Goal: Use online tool/utility: Utilize a website feature to perform a specific function

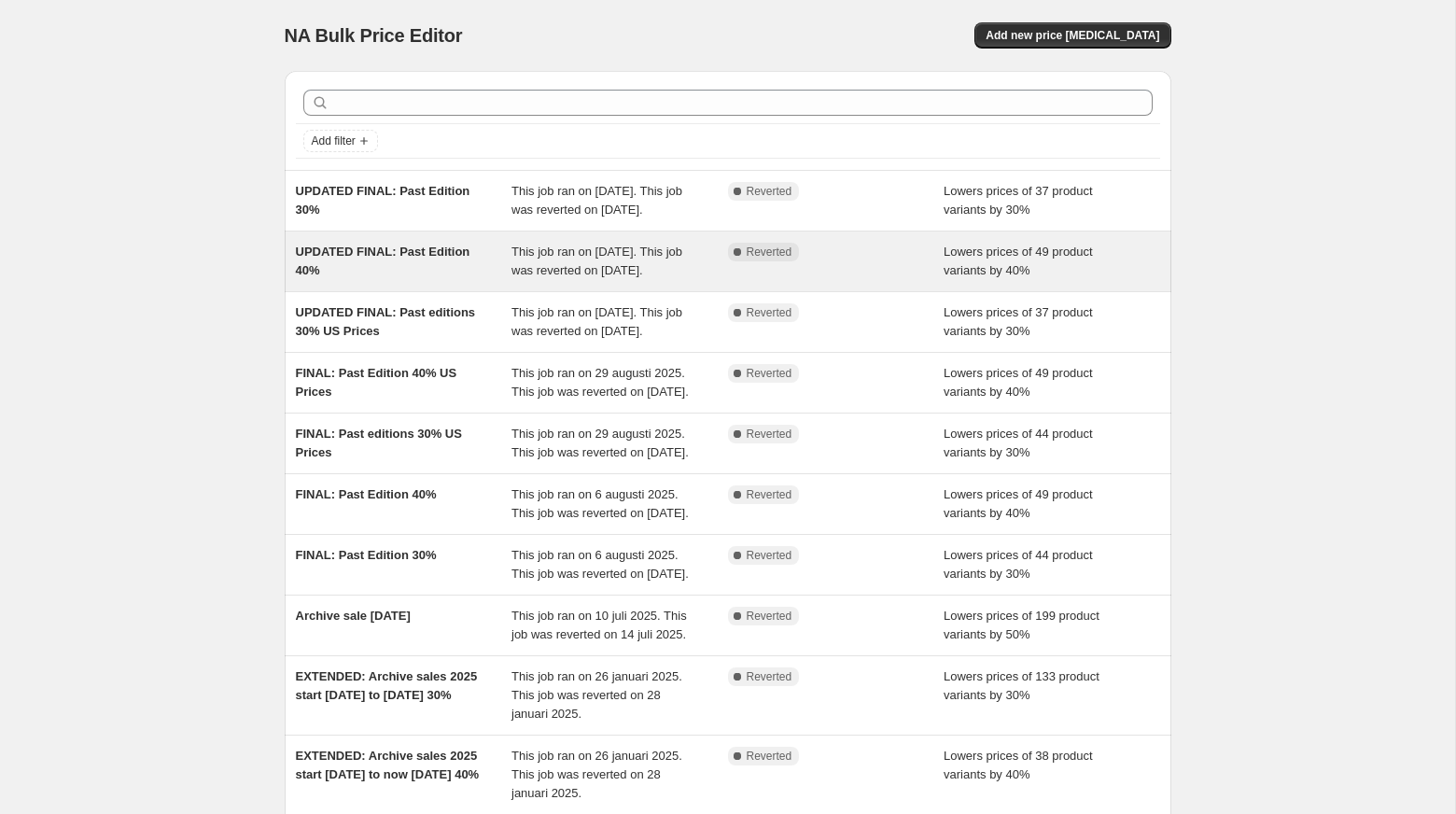
click at [416, 280] on div "UPDATED FINAL: Past Edition 40%" at bounding box center [404, 261] width 217 height 37
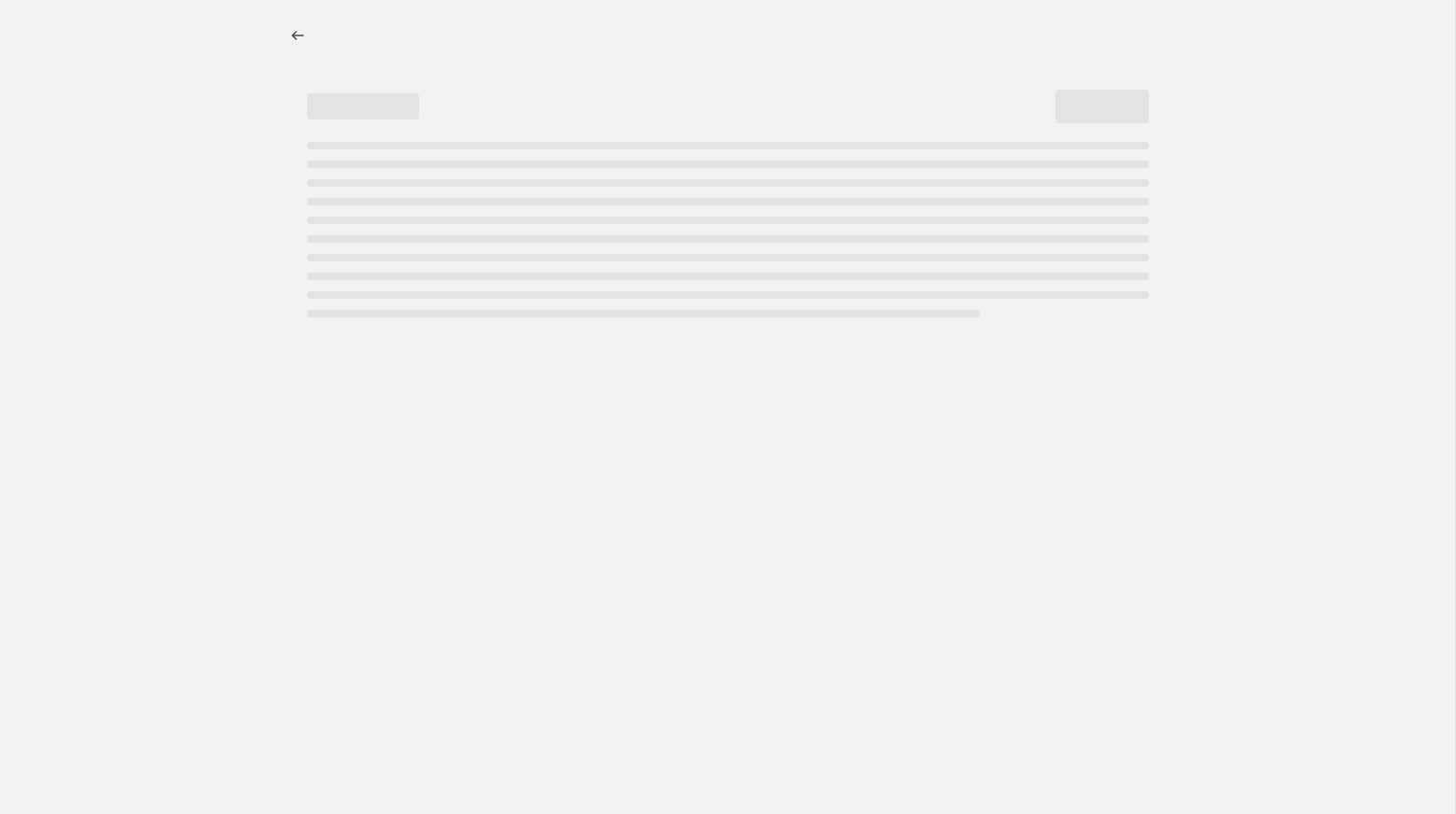
select select "percentage"
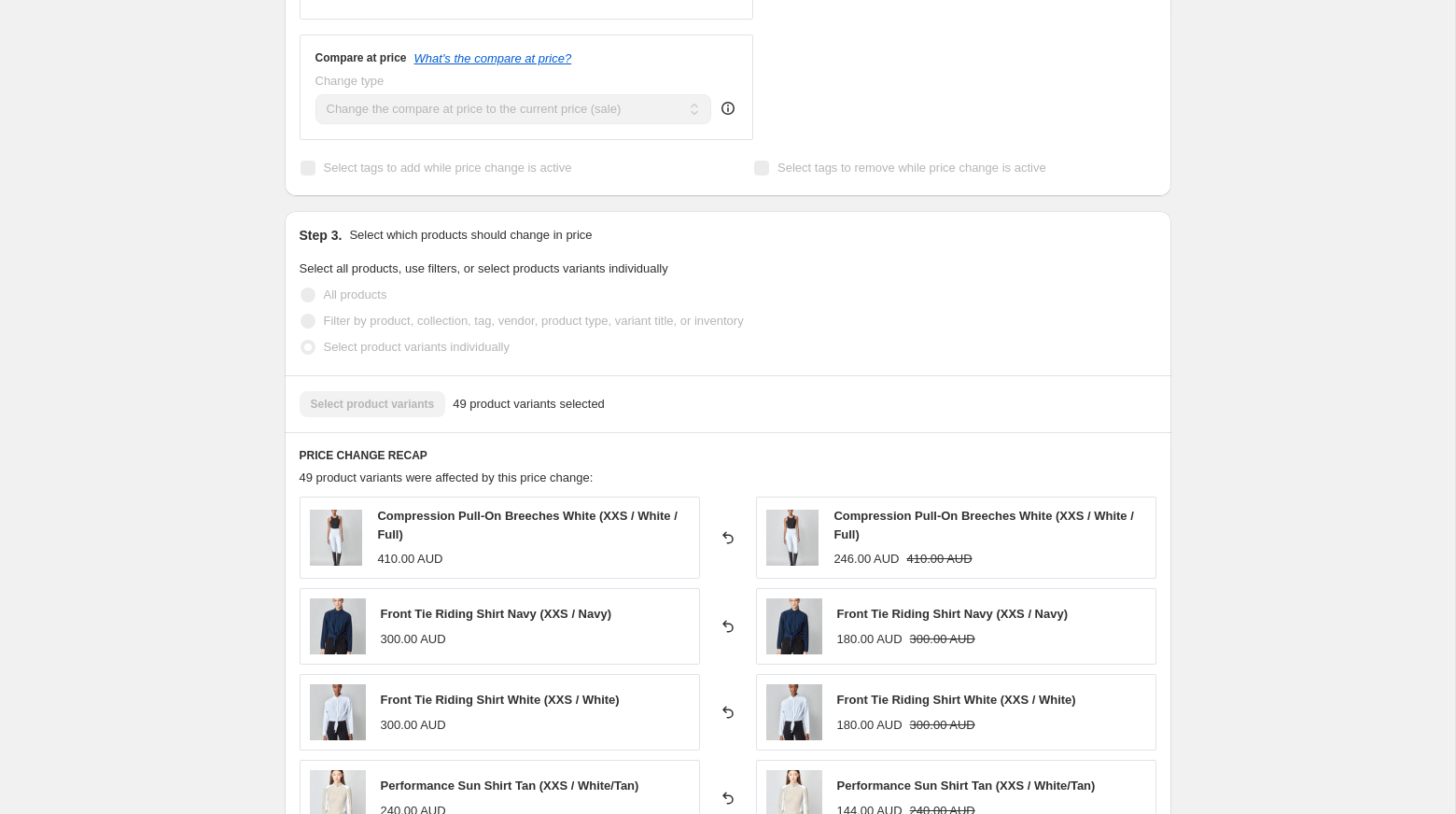
scroll to position [801, 0]
